Goal: Navigation & Orientation: Find specific page/section

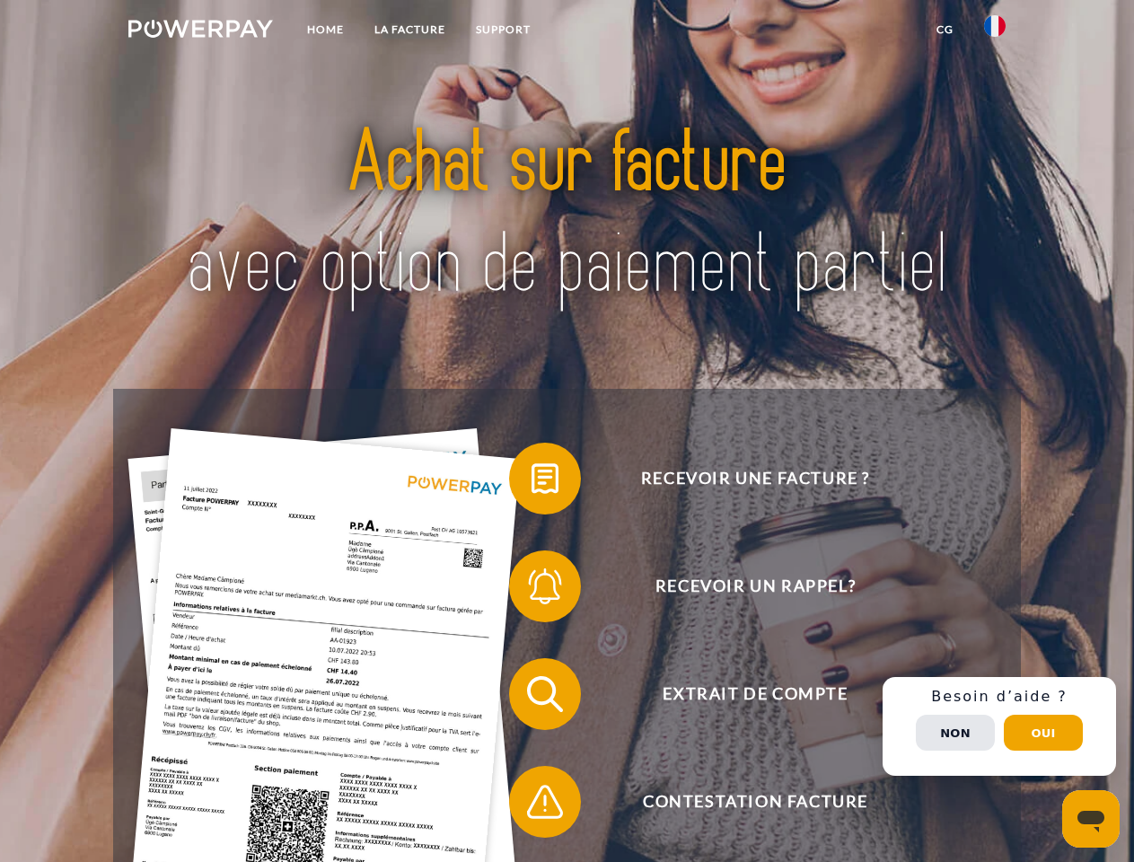
click at [200, 31] on img at bounding box center [200, 29] width 145 height 18
click at [995, 31] on img at bounding box center [995, 26] width 22 height 22
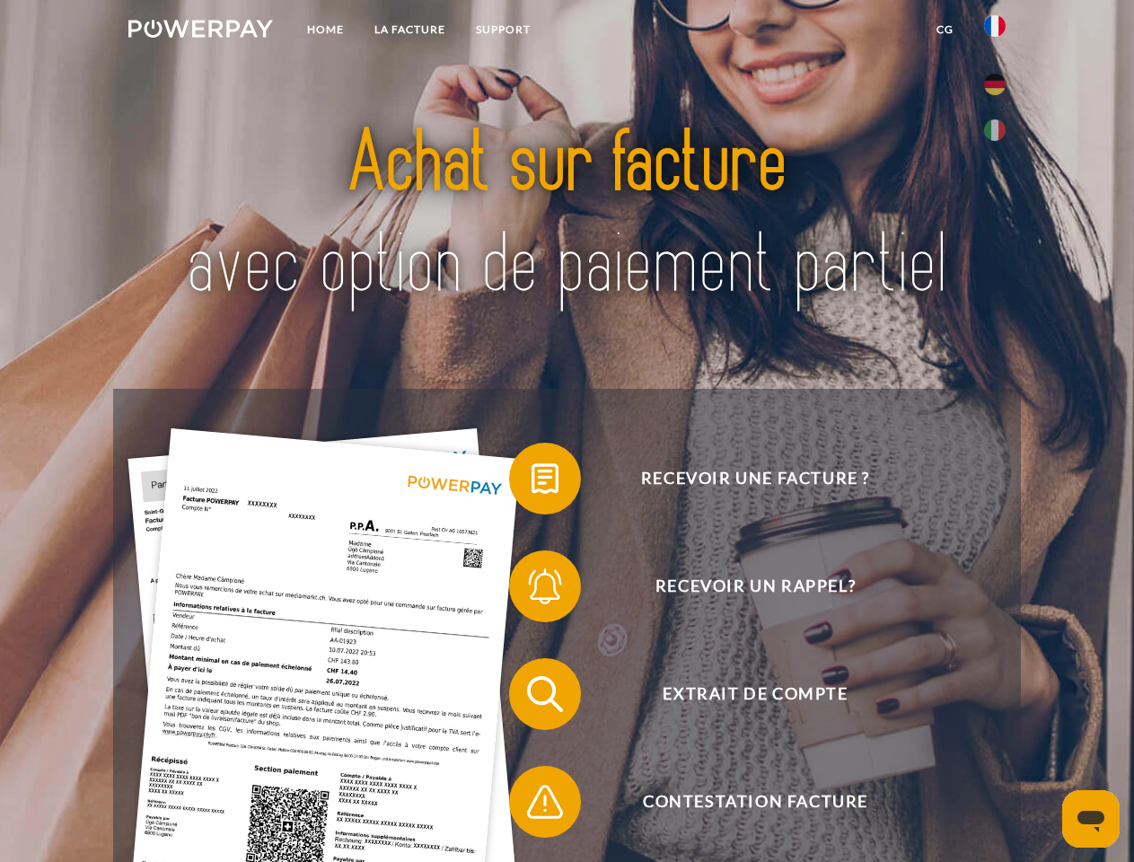
click at [945, 30] on link "CG" at bounding box center [945, 29] width 48 height 32
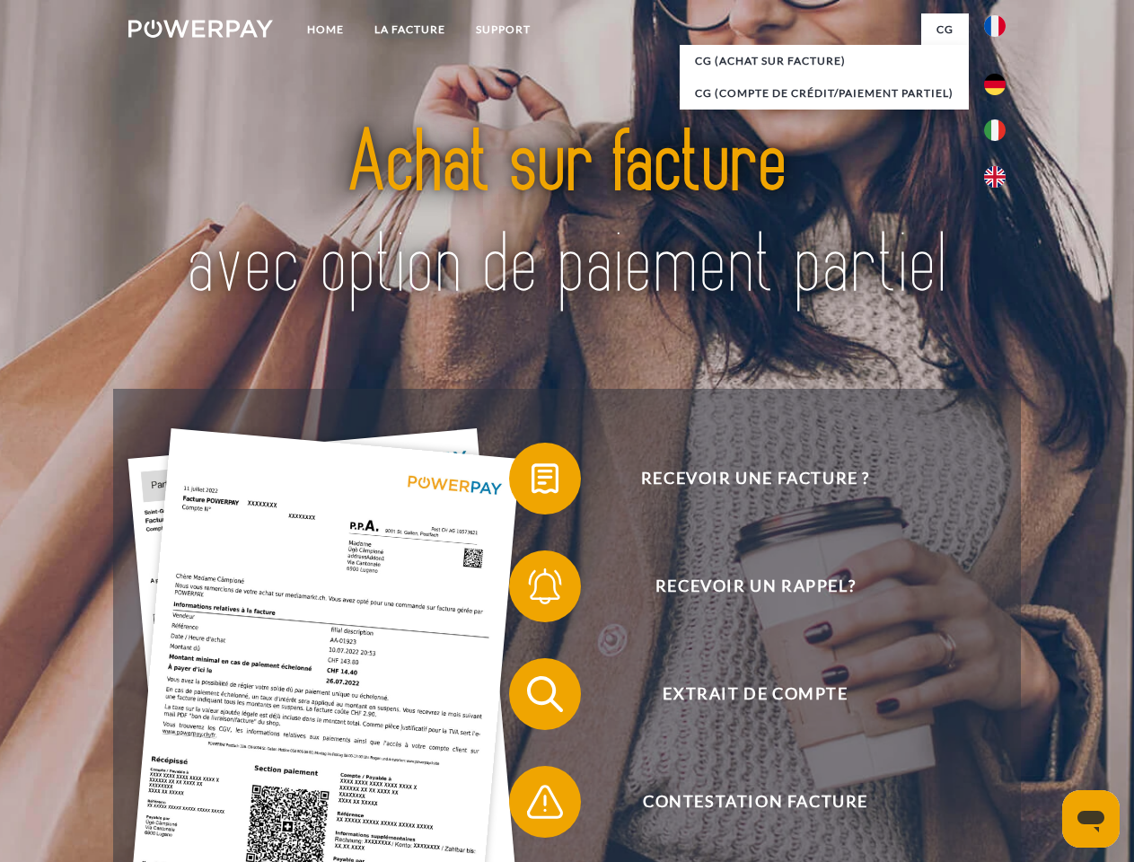
click at [532, 482] on span at bounding box center [518, 479] width 90 height 90
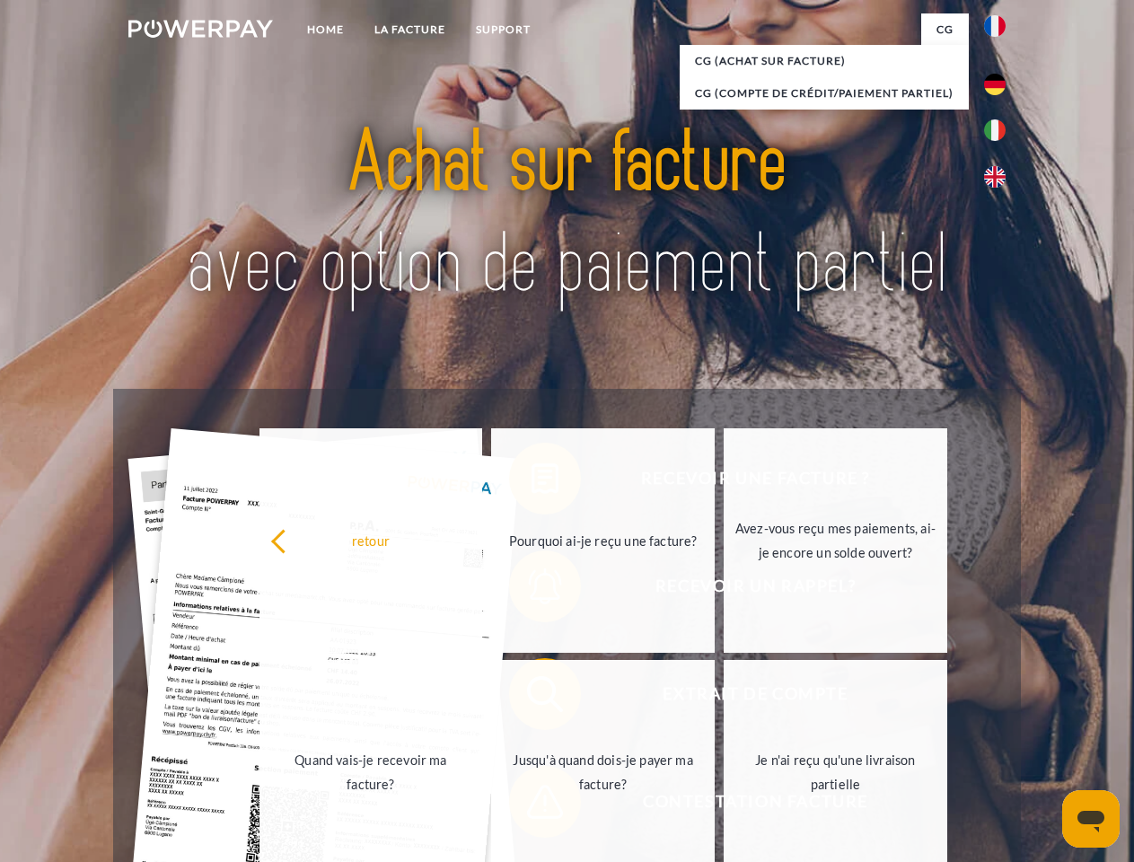
click at [532, 590] on link "Pourquoi ai-je reçu une facture?" at bounding box center [603, 540] width 224 height 224
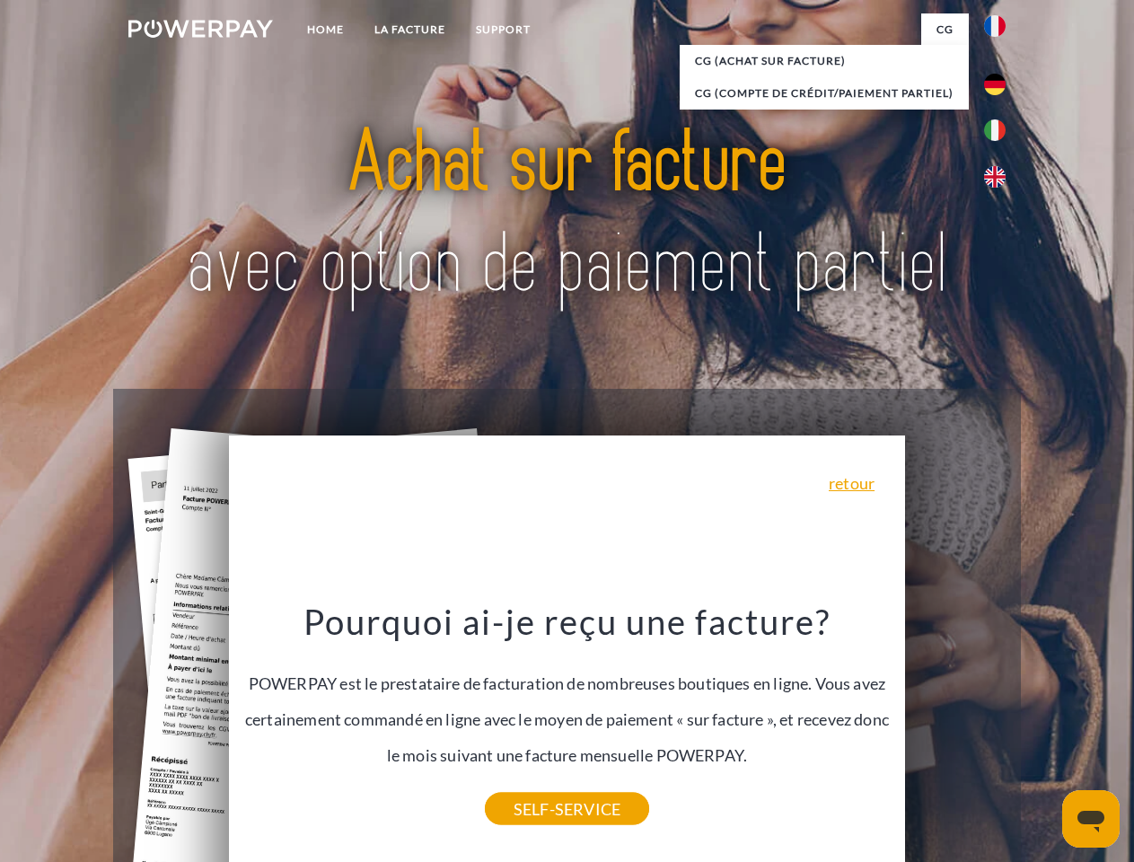
click at [532, 698] on div "Recevoir une facture ? Recevoir un rappel? Extrait de compte retour" at bounding box center [566, 748] width 907 height 718
click at [532, 805] on link "SELF-SERVICE" at bounding box center [567, 809] width 164 height 32
click at [999, 726] on div "Recevoir une facture ? Recevoir un rappel? Extrait de compte retour" at bounding box center [566, 748] width 907 height 718
click at [955, 730] on span "Extrait de compte" at bounding box center [755, 694] width 440 height 72
click at [1043, 733] on header "Home LA FACTURE Support" at bounding box center [567, 620] width 1134 height 1240
